Goal: Download file/media

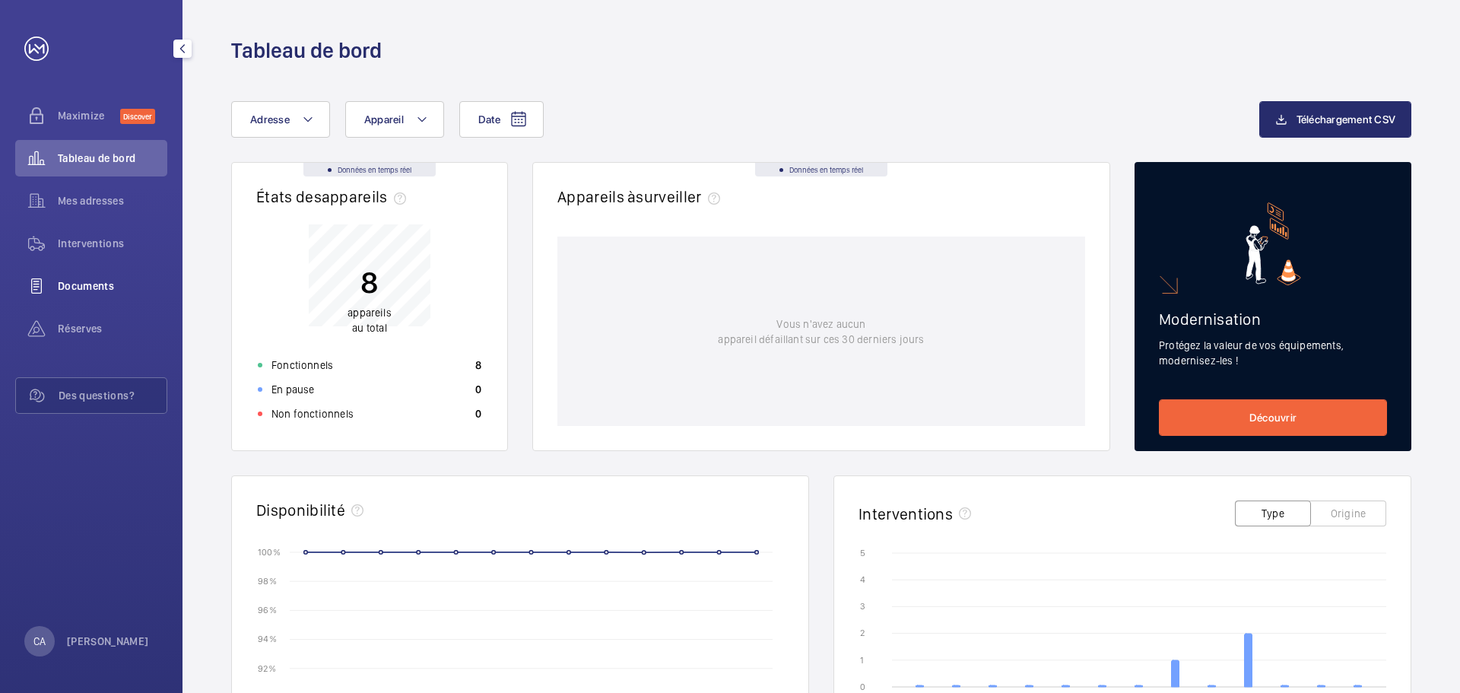
click at [77, 292] on span "Documents" at bounding box center [113, 285] width 110 height 15
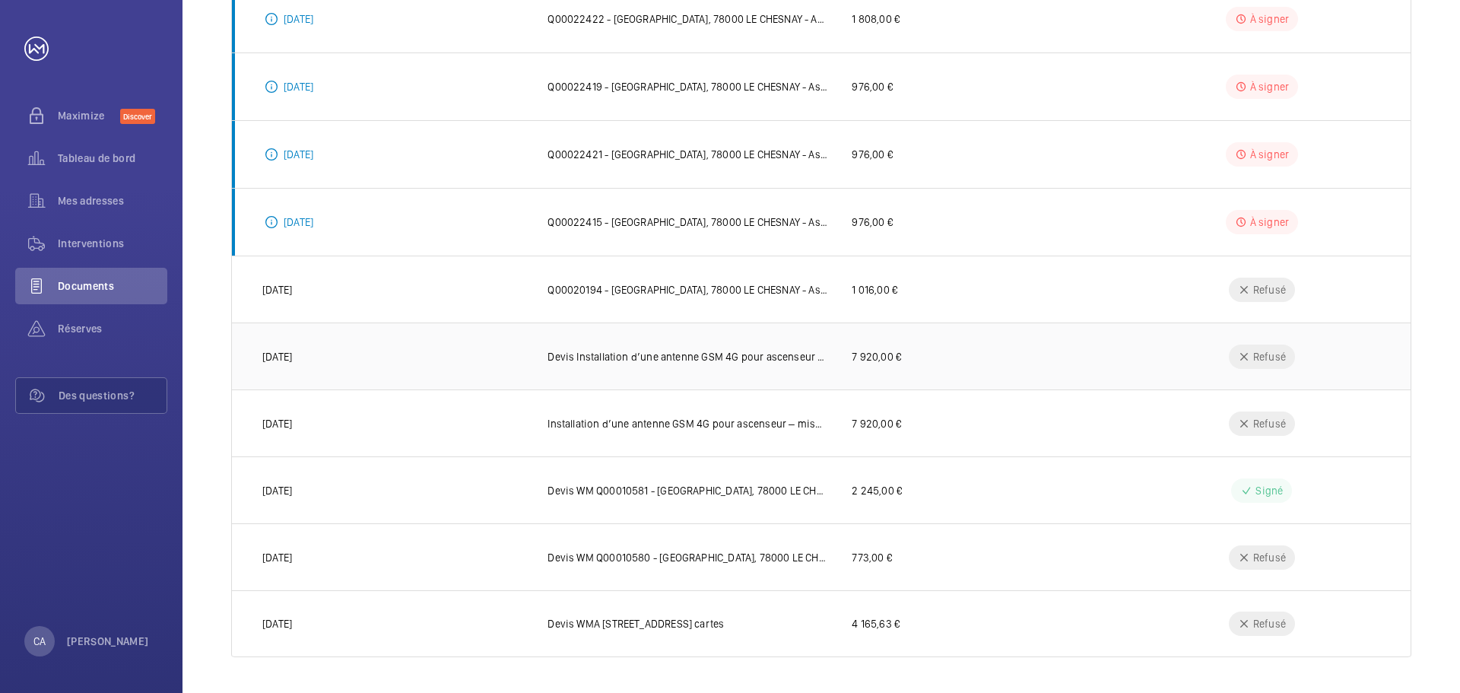
scroll to position [310, 0]
click at [741, 562] on p "Devis WM Q00010580 - [GEOGRAPHIC_DATA], 78000 LE CHESNAY - Association Français…" at bounding box center [688, 556] width 280 height 15
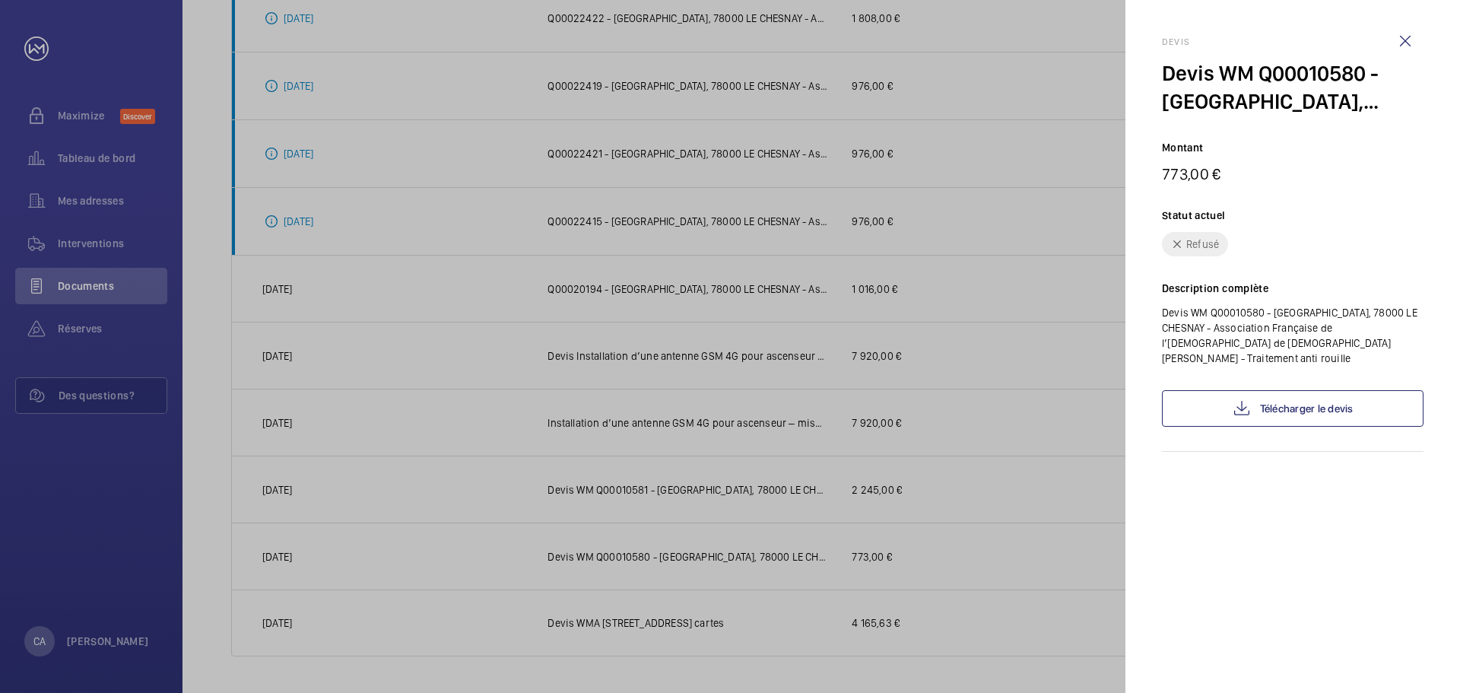
click at [1032, 663] on div at bounding box center [730, 346] width 1460 height 693
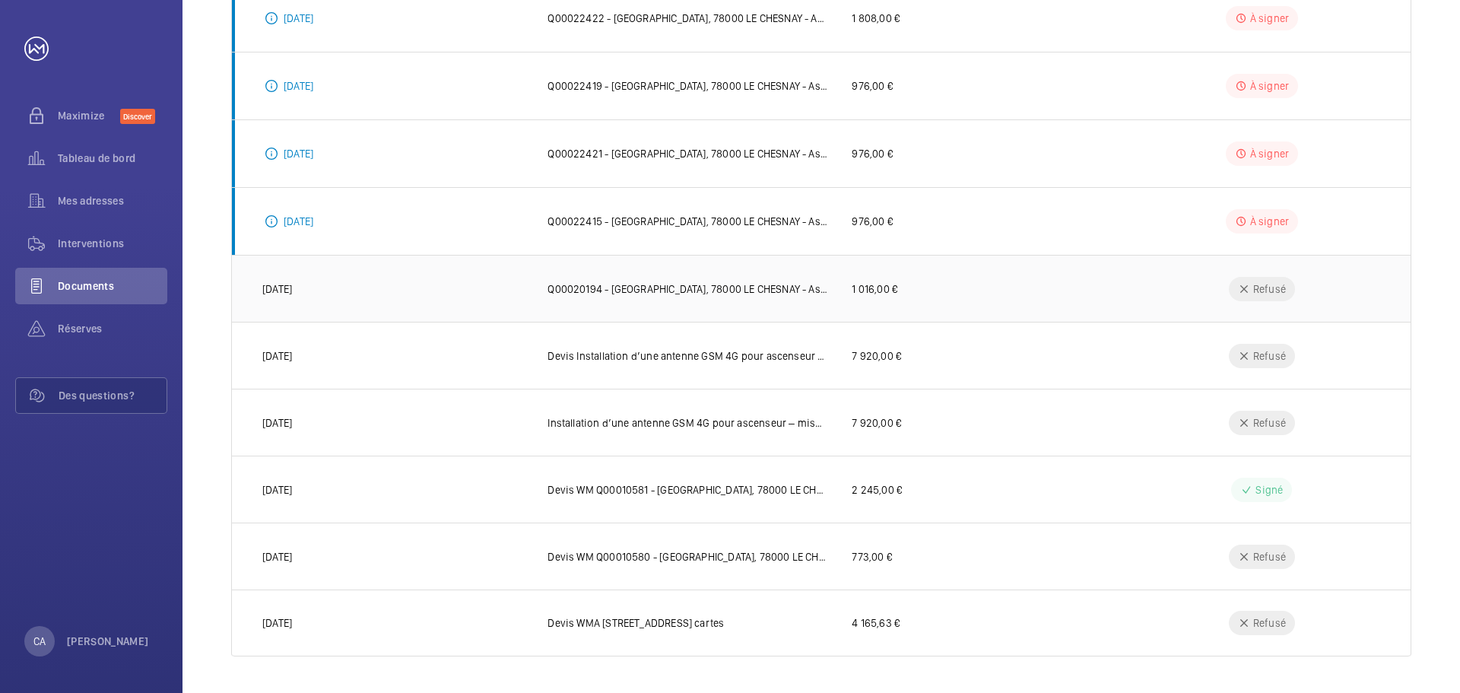
click at [780, 285] on p "Q00020194 - [GEOGRAPHIC_DATA], 78000 LE CHESNAY - Association Française de l’[D…" at bounding box center [688, 288] width 280 height 15
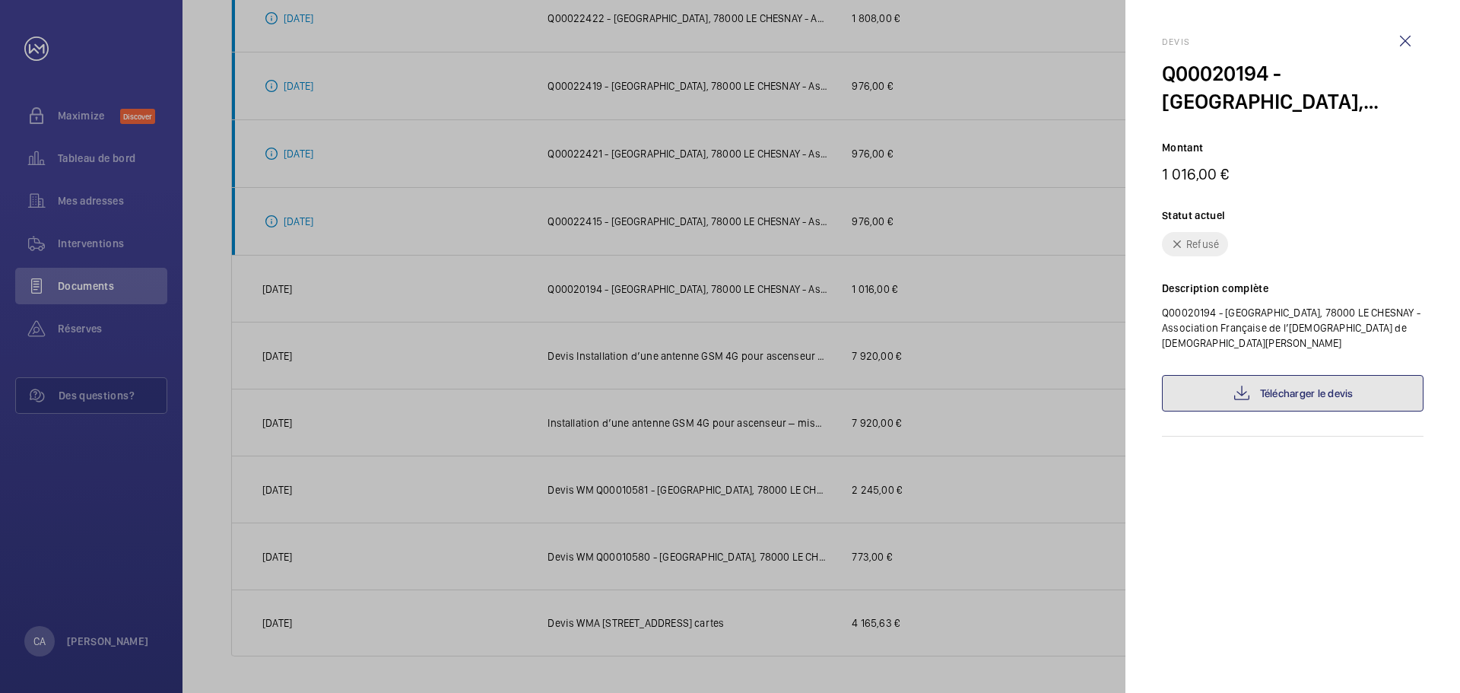
click at [1270, 396] on link "Télécharger le devis" at bounding box center [1293, 393] width 262 height 37
click at [1069, 468] on div at bounding box center [730, 346] width 1460 height 693
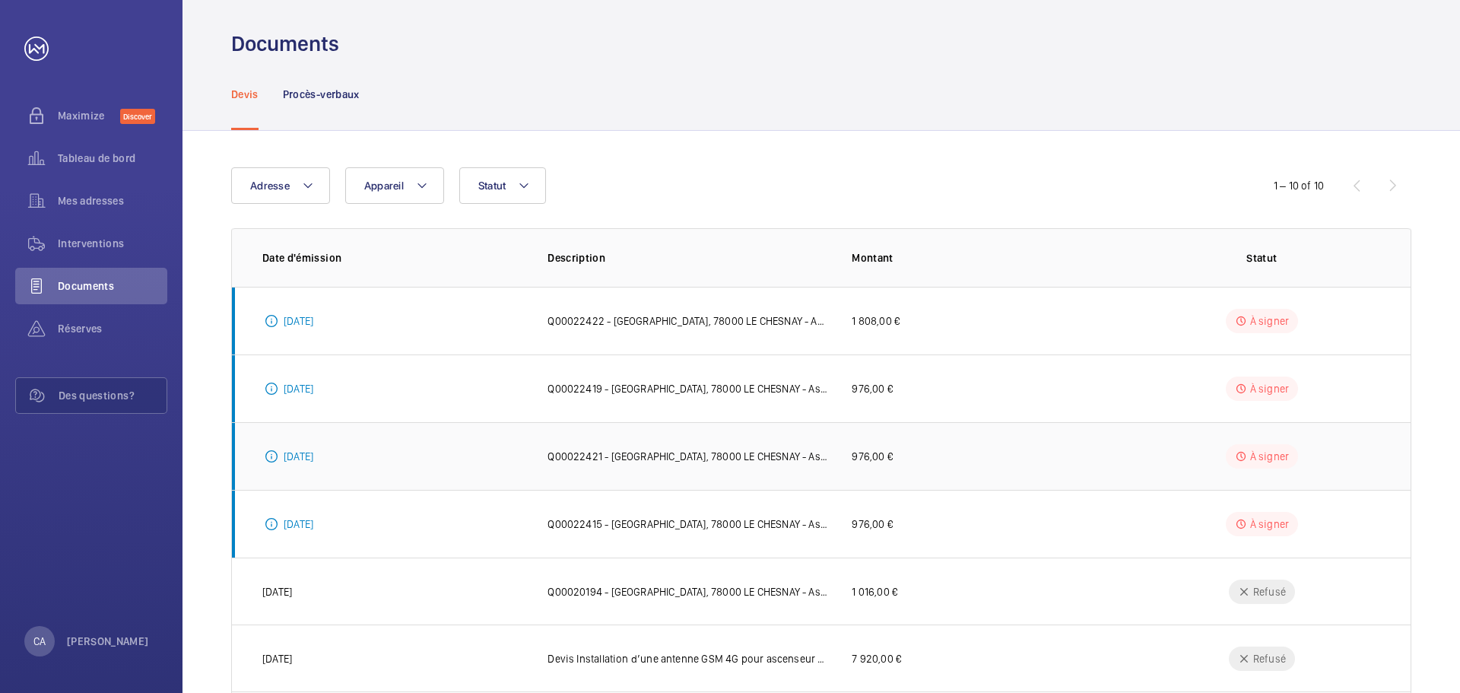
scroll to position [5, 0]
click at [879, 391] on p "976,00 €" at bounding box center [872, 390] width 40 height 15
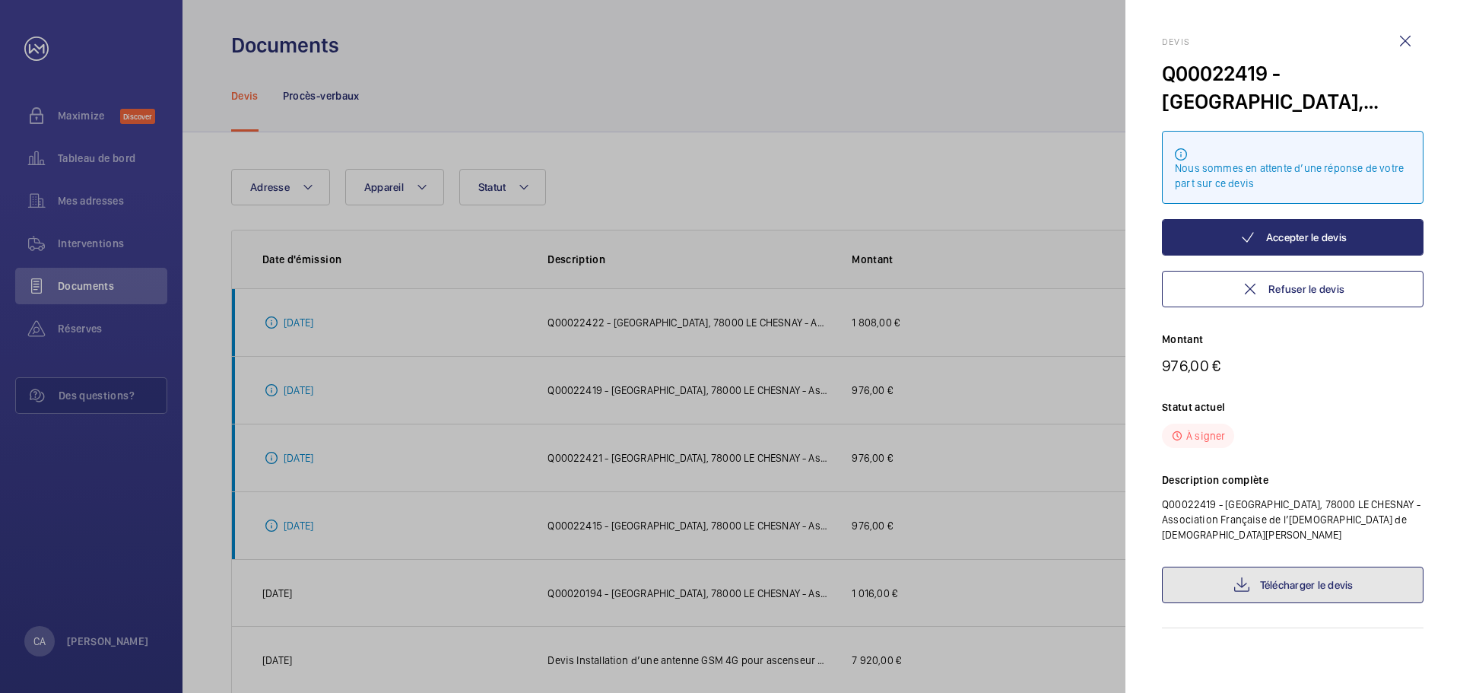
click at [1294, 580] on link "Télécharger le devis" at bounding box center [1293, 585] width 262 height 37
click at [1416, 37] on wm-front-icon-button at bounding box center [1405, 41] width 37 height 37
